Goal: Transaction & Acquisition: Purchase product/service

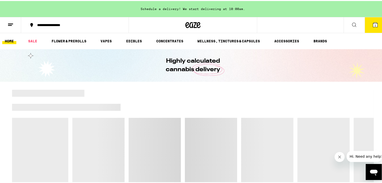
click at [9, 24] on line at bounding box center [10, 24] width 4 height 0
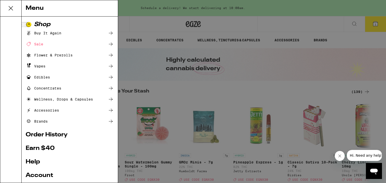
click at [215, 97] on div "Menu Shop Buy It Again Sale Flower & Prerolls Vapes Edibles Concentrates Wellne…" at bounding box center [193, 91] width 386 height 183
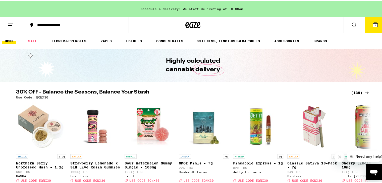
click at [373, 25] on icon at bounding box center [375, 24] width 5 height 5
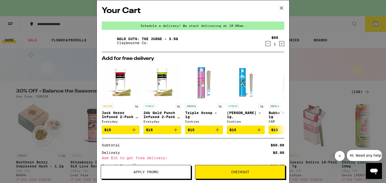
click at [281, 9] on icon at bounding box center [281, 8] width 8 height 8
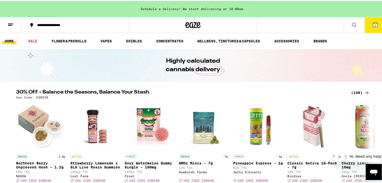
click at [373, 23] on icon at bounding box center [375, 24] width 5 height 5
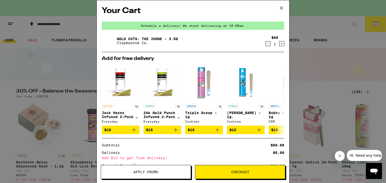
click at [265, 44] on icon "Decrement" at bounding box center [267, 44] width 5 height 6
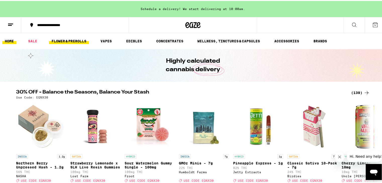
click at [64, 38] on link "FLOWER & PREROLLS" at bounding box center [69, 40] width 40 height 6
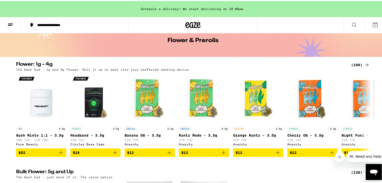
scroll to position [25, 0]
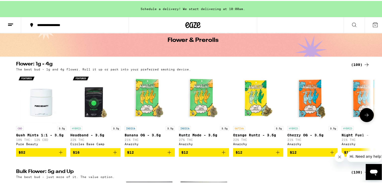
click at [365, 116] on icon at bounding box center [367, 114] width 4 height 4
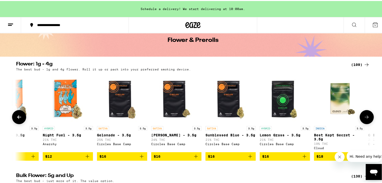
click at [364, 116] on icon at bounding box center [367, 116] width 6 height 6
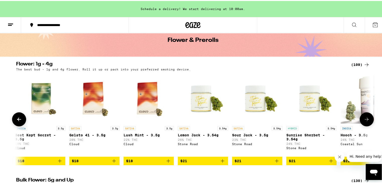
click at [364, 116] on icon at bounding box center [367, 119] width 6 height 6
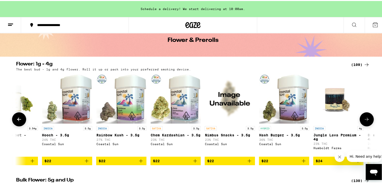
scroll to position [0, 897]
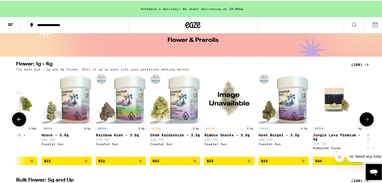
click at [364, 116] on button at bounding box center [367, 118] width 14 height 14
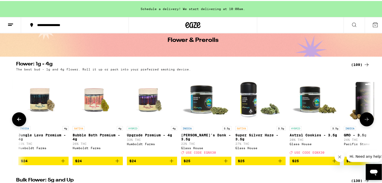
scroll to position [0, 1195]
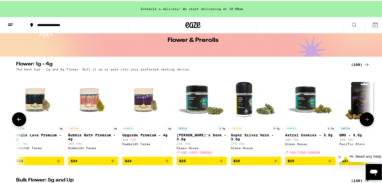
click at [364, 120] on icon at bounding box center [367, 119] width 6 height 6
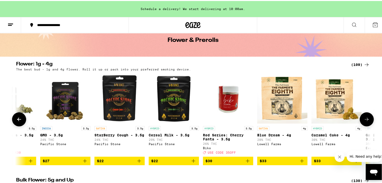
click at [364, 120] on icon at bounding box center [367, 119] width 6 height 6
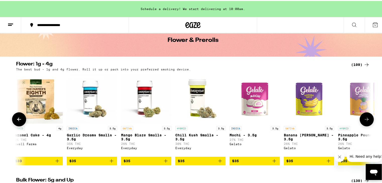
click at [364, 120] on icon at bounding box center [367, 119] width 6 height 6
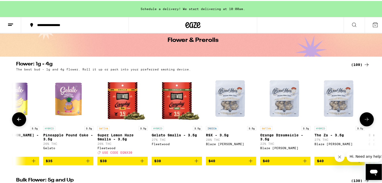
scroll to position [0, 2092]
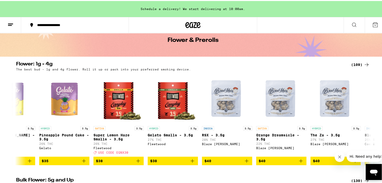
click at [372, 24] on icon at bounding box center [375, 24] width 6 height 6
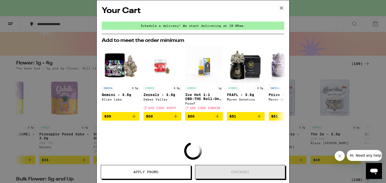
click at [281, 8] on icon at bounding box center [281, 8] width 3 height 3
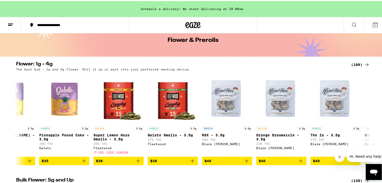
click at [9, 21] on icon at bounding box center [11, 24] width 6 height 6
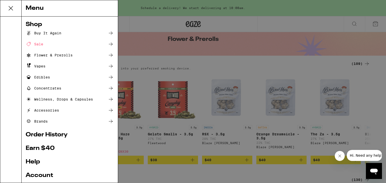
click at [9, 7] on icon at bounding box center [11, 8] width 4 height 4
